Goal: Task Accomplishment & Management: Manage account settings

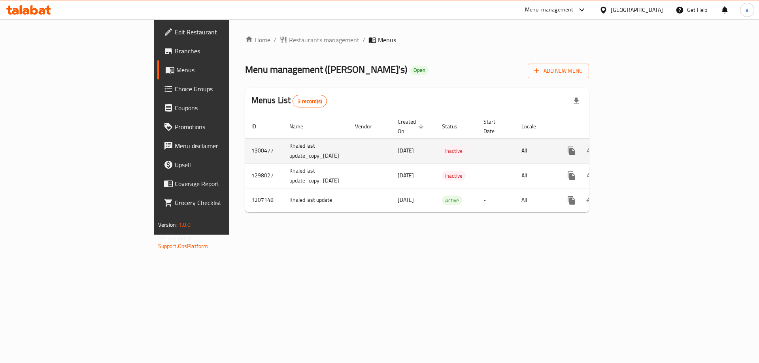
click at [619, 147] on button "enhanced table" at bounding box center [609, 150] width 19 height 19
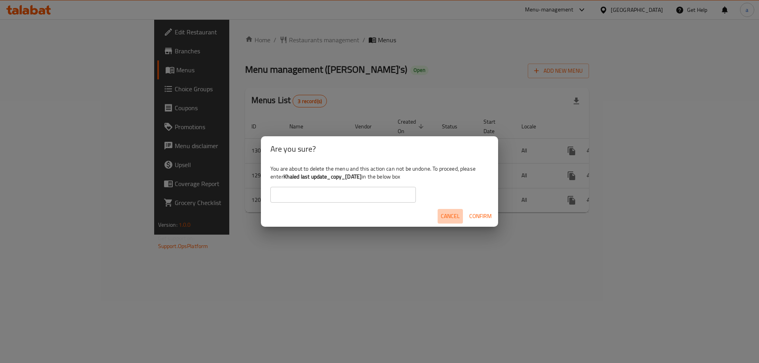
click at [452, 220] on span "Cancel" at bounding box center [450, 216] width 19 height 10
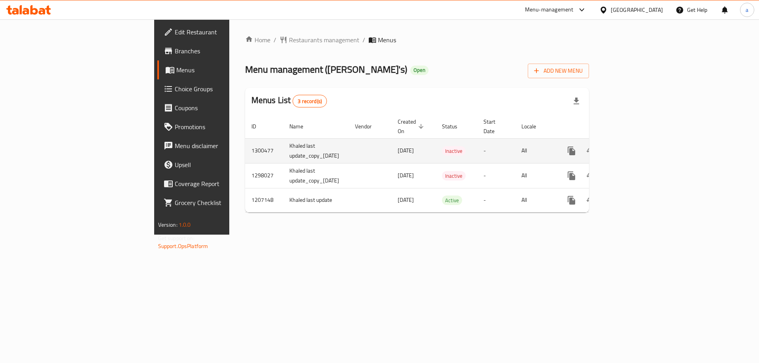
click at [638, 141] on link "enhanced table" at bounding box center [628, 150] width 19 height 19
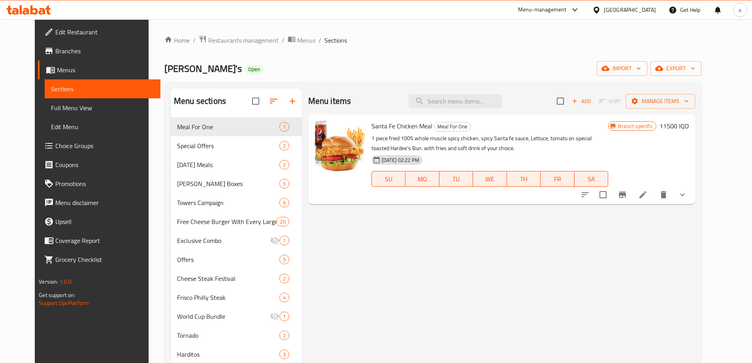
click at [57, 74] on span "Menus" at bounding box center [105, 69] width 97 height 9
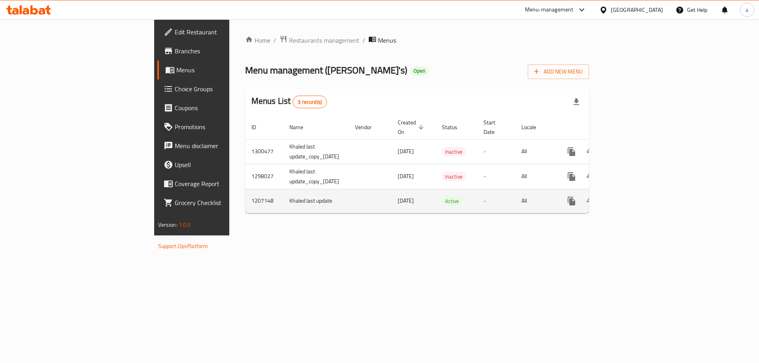
click at [644, 198] on td "enhanced table" at bounding box center [600, 201] width 89 height 24
click at [633, 196] on icon "enhanced table" at bounding box center [627, 200] width 9 height 9
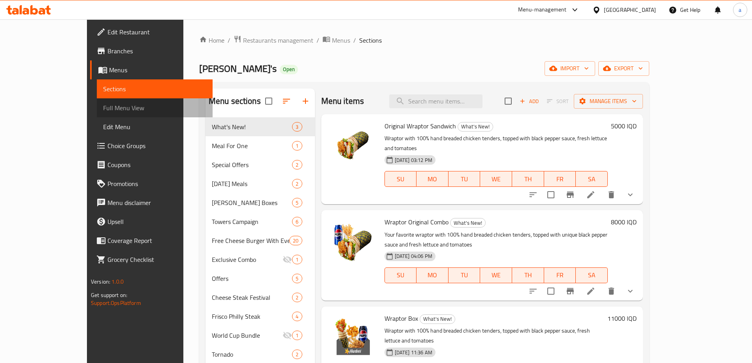
click at [103, 112] on span "Full Menu View" at bounding box center [154, 107] width 103 height 9
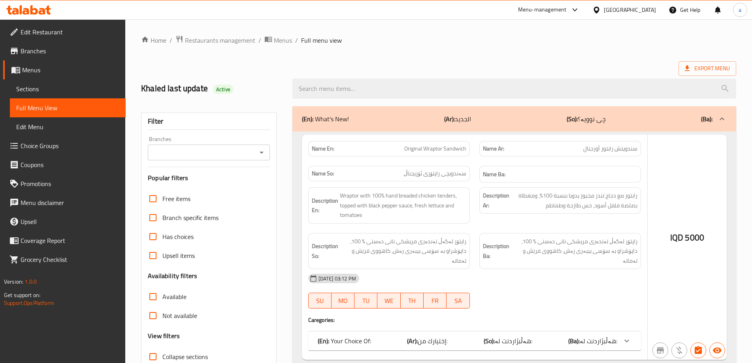
click at [262, 153] on icon "Open" at bounding box center [262, 153] width 4 height 2
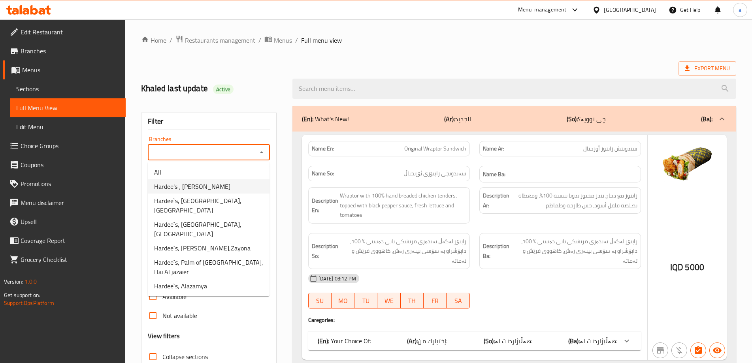
click at [245, 179] on li "Hardee's ، [PERSON_NAME]" at bounding box center [209, 186] width 122 height 14
type input "Hardee's ، [PERSON_NAME]"
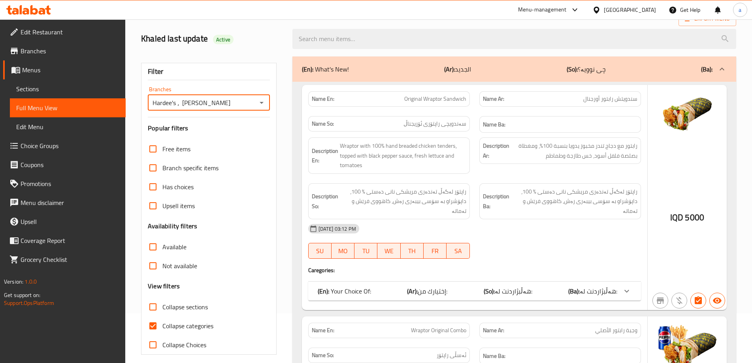
scroll to position [158, 0]
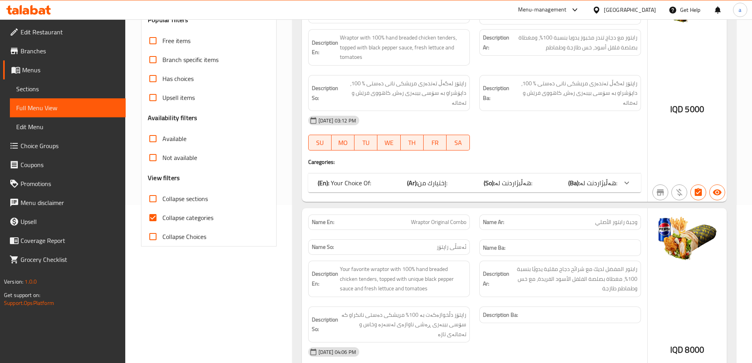
click at [202, 222] on span "Collapse categories" at bounding box center [187, 217] width 51 height 9
click at [162, 222] on input "Collapse categories" at bounding box center [152, 217] width 19 height 19
checkbox input "false"
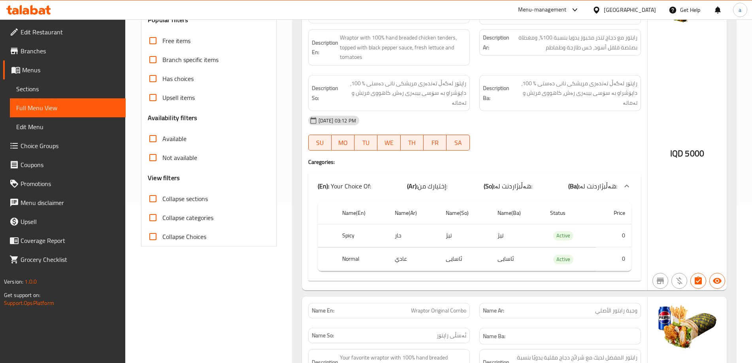
scroll to position [0, 0]
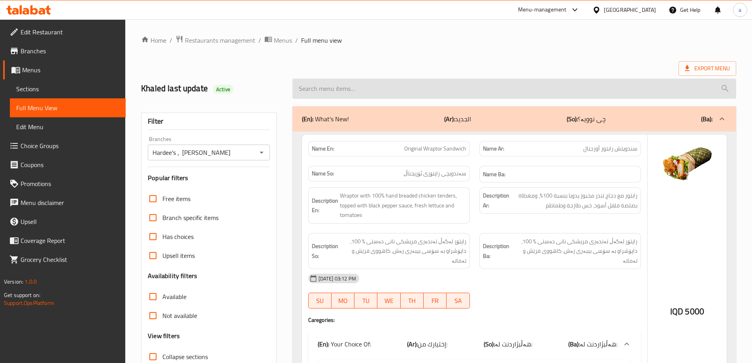
click at [354, 85] on input "search" at bounding box center [514, 89] width 444 height 20
paste input "Original Wraptor Sandwich"
drag, startPoint x: 396, startPoint y: 84, endPoint x: 342, endPoint y: 88, distance: 53.9
click at [342, 88] on input "Original Wraptor Sandwich" at bounding box center [514, 89] width 444 height 20
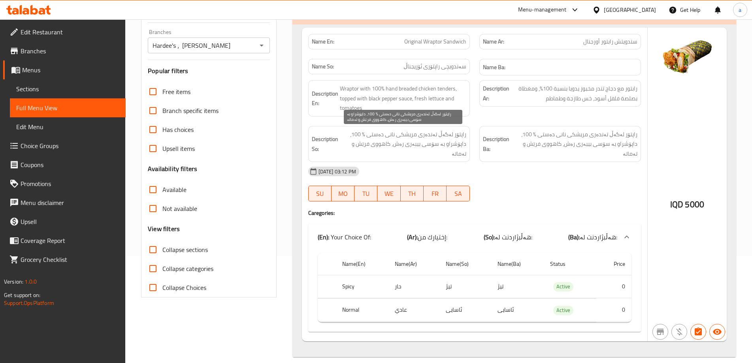
scroll to position [55, 0]
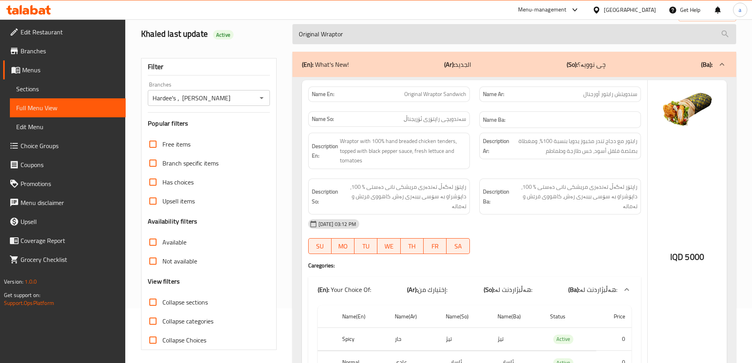
click at [311, 36] on input "Original Wraptor" at bounding box center [514, 34] width 444 height 20
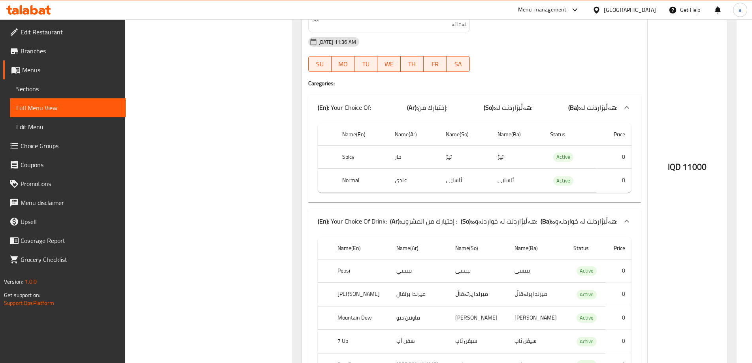
scroll to position [1096, 0]
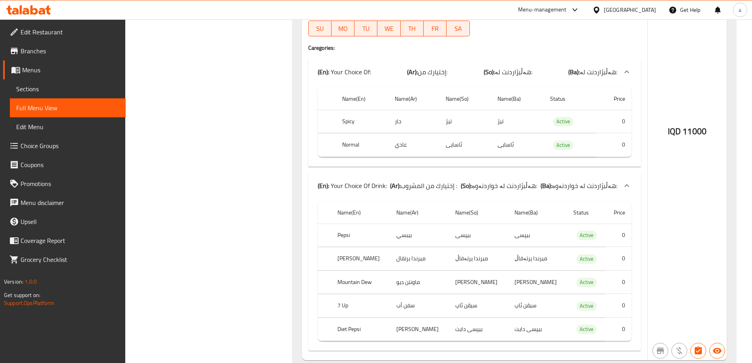
type input "Wraptor"
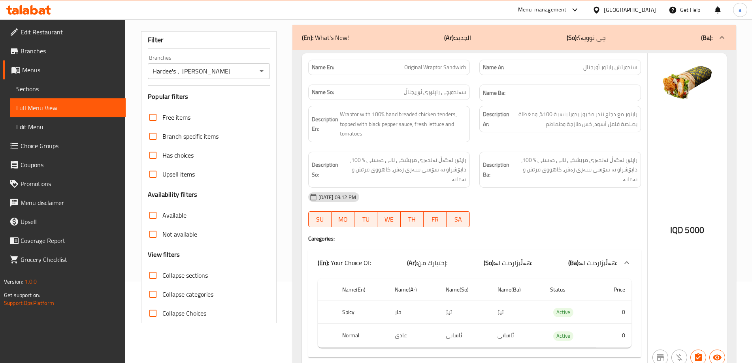
scroll to position [52, 0]
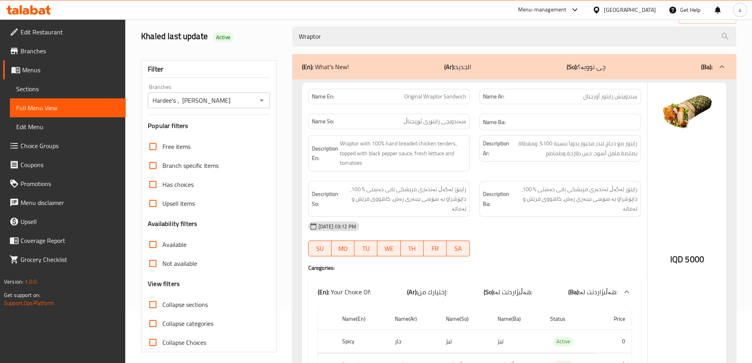
click at [36, 7] on icon at bounding box center [28, 9] width 45 height 9
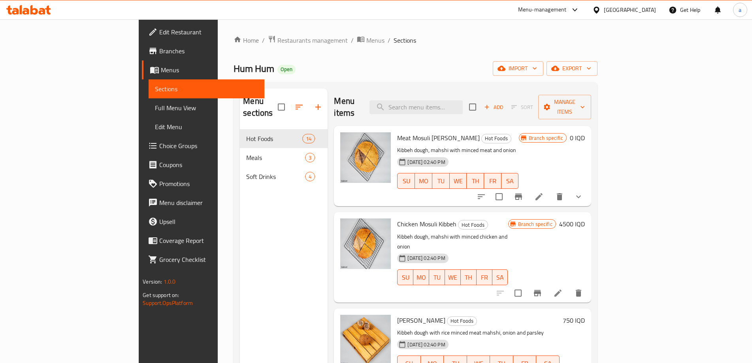
click at [155, 110] on span "Full Menu View" at bounding box center [206, 107] width 103 height 9
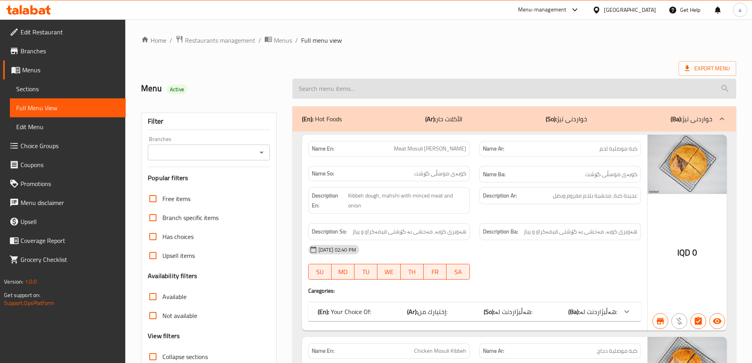
click at [328, 95] on input "search" at bounding box center [514, 89] width 444 height 20
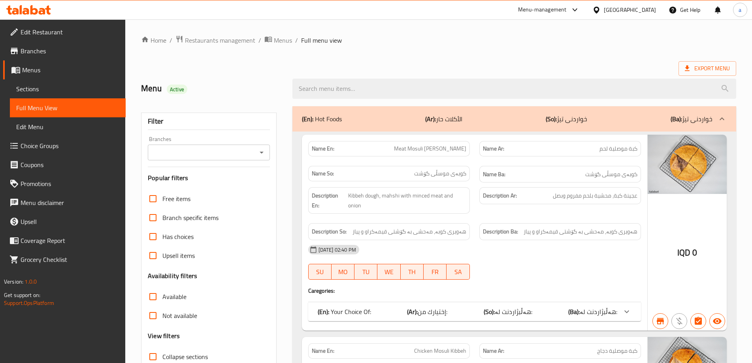
paste input "Family Meal"
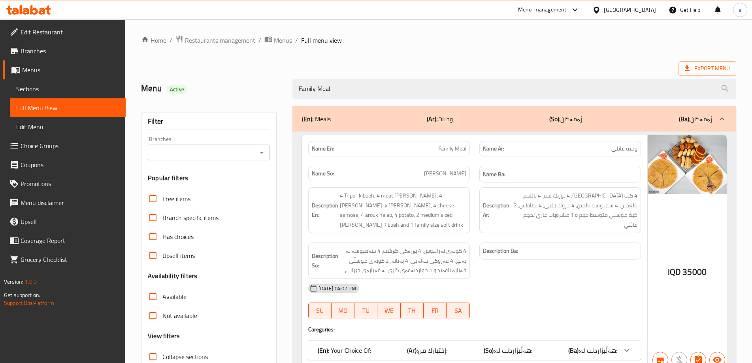
click at [267, 151] on button "Open" at bounding box center [261, 152] width 11 height 11
type input "Family Meal"
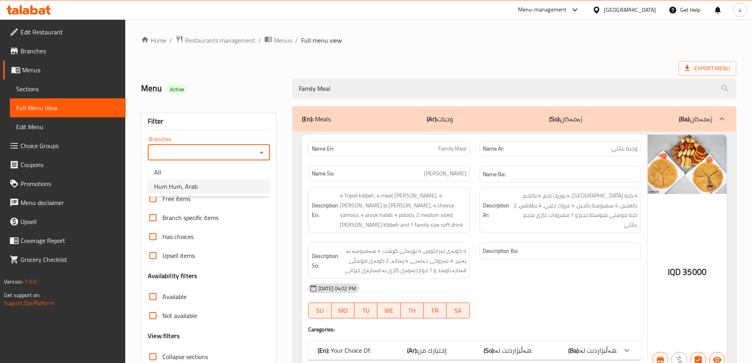
click at [235, 188] on li "Hum Hum, Arab" at bounding box center [209, 186] width 122 height 14
type input "Hum Hum, Arab"
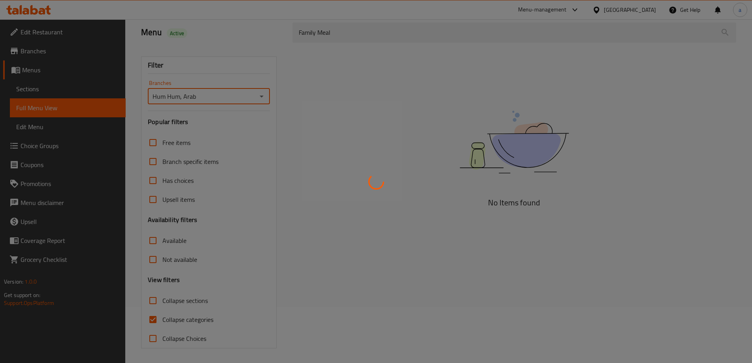
scroll to position [57, 0]
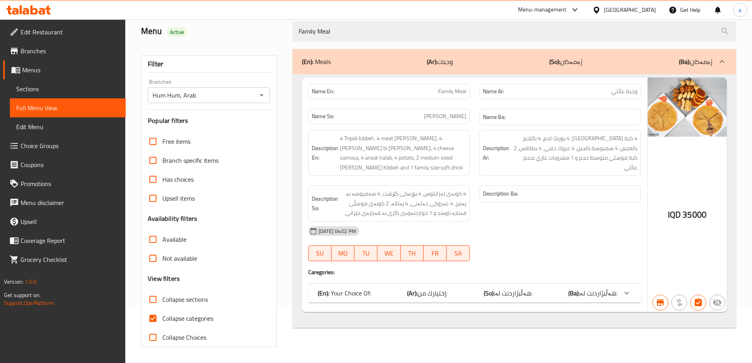
click at [178, 320] on span "Collapse categories" at bounding box center [187, 318] width 51 height 9
click at [162, 320] on input "Collapse categories" at bounding box center [152, 318] width 19 height 19
checkbox input "false"
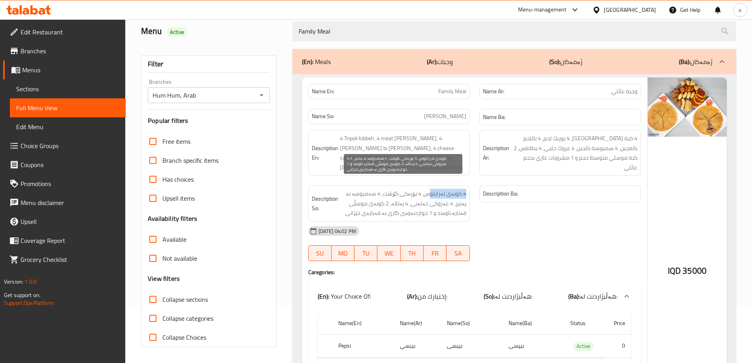
drag, startPoint x: 469, startPoint y: 186, endPoint x: 432, endPoint y: 187, distance: 37.1
click at [432, 187] on div "Description So: 4 کوبەی تەرابلوس، 4 بۆرەکی گۆشت، 4 سەمبوسە بە پەنیر، 4 عەروکی ح…" at bounding box center [389, 203] width 162 height 36
drag, startPoint x: 422, startPoint y: 185, endPoint x: 392, endPoint y: 184, distance: 30.5
click at [392, 189] on span "4 کوبەی تەرابلوس، 4 بۆرەکی گۆشت، 4 سەمبوسە بە پەنیر، 4 عەروکی حەلەبی، 4 پەتاتە،…" at bounding box center [403, 203] width 126 height 29
drag, startPoint x: 386, startPoint y: 184, endPoint x: 345, endPoint y: 185, distance: 41.5
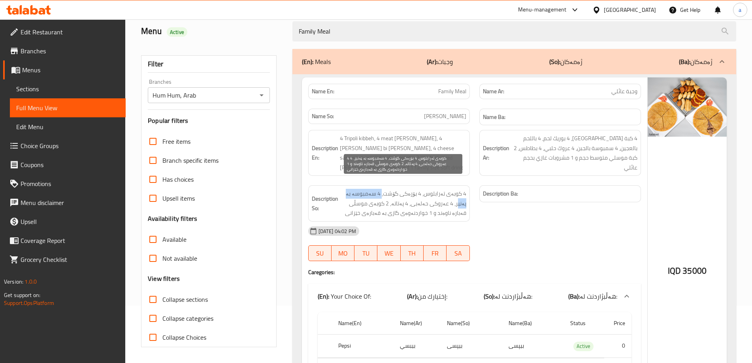
click at [345, 189] on span "4 کوبەی تەرابلوس، 4 بۆرەکی گۆشت، 4 سەمبوسە بە پەنیر، 4 عەروکی حەلەبی، 4 پەتاتە،…" at bounding box center [403, 203] width 126 height 29
drag, startPoint x: 427, startPoint y: 195, endPoint x: 442, endPoint y: 195, distance: 15.0
click at [442, 195] on span "4 کوبەی تەرابلوس، 4 بۆرەکی گۆشت، 4 سەمبوسە بە پەنیر، 4 عەروکی حەلەبی، 4 پەتاتە،…" at bounding box center [403, 203] width 126 height 29
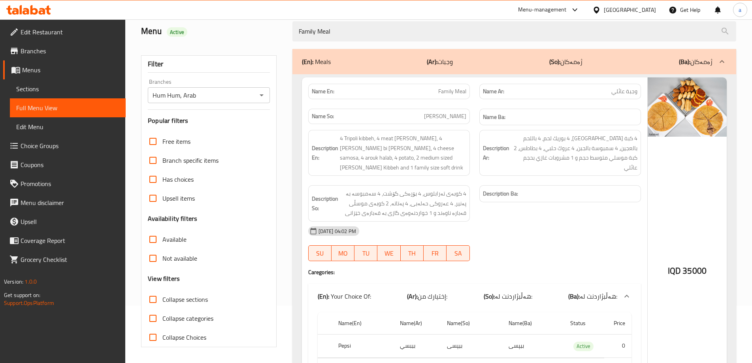
click at [473, 198] on div "Description So: 4 کوبەی تەرابلوس، 4 بۆرەکی گۆشت، 4 سەمبوسە بە پەنیر، 4 عەروکی ح…" at bounding box center [388, 204] width 171 height 46
click at [463, 194] on span "4 کوبەی تەرابلوس، 4 بۆرەکی گۆشت، 4 سەمبوسە بە پەنیر، 4 عەروکی حەلەبی، 4 پەتاتە،…" at bounding box center [403, 203] width 126 height 29
click at [478, 198] on div "Description Ba:" at bounding box center [560, 204] width 171 height 46
click at [404, 198] on span "4 کوبەی تەرابلوس، 4 بۆرەکی گۆشت، 4 سەمبوسە بە پەنیر، 4 عەروکی حەلەبی، 4 پەتاتە،…" at bounding box center [403, 203] width 126 height 29
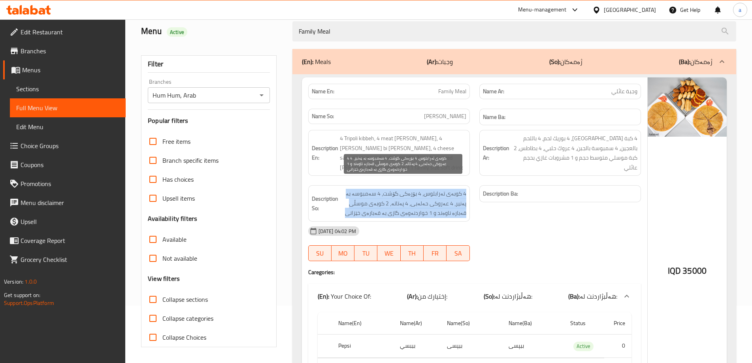
click at [404, 198] on span "4 کوبەی تەرابلوس، 4 بۆرەکی گۆشت، 4 سەمبوسە بە پەنیر، 4 عەروکی حەلەبی، 4 پەتاتە،…" at bounding box center [403, 203] width 126 height 29
copy span "4 کوبەی تەرابلوس، 4 بۆرەکی گۆشت، 4 سەمبوسە بە پەنیر، 4 عەروکی حەلەبی، 4 پەتاتە،…"
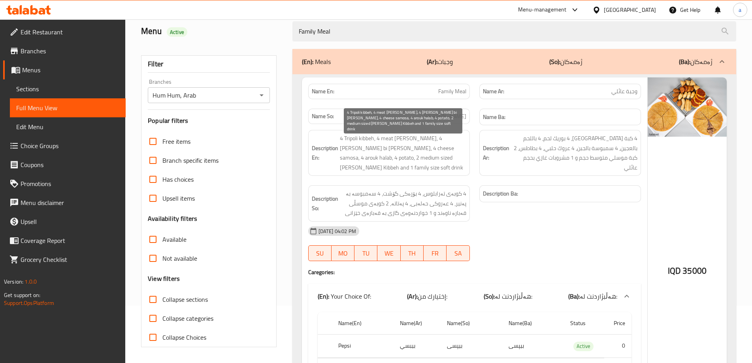
click at [393, 148] on span "4 Tripoli kibbeh, 4 meat borek, 4 lahm bi ajin, 4 cheese samosa, 4 arouk halab,…" at bounding box center [403, 153] width 126 height 39
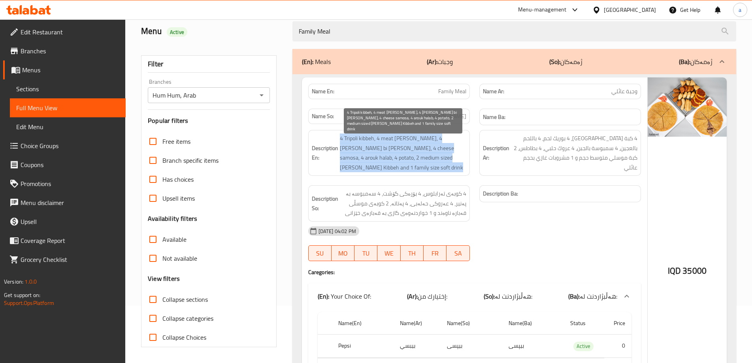
click at [393, 148] on span "4 Tripoli kibbeh, 4 meat borek, 4 lahm bi ajin, 4 cheese samosa, 4 arouk halab,…" at bounding box center [403, 153] width 126 height 39
copy span "4 Tripoli kibbeh, 4 meat borek, 4 lahm bi ajin, 4 cheese samosa, 4 arouk halab,…"
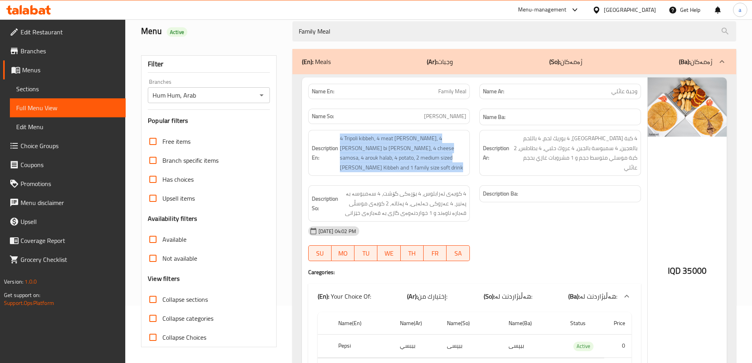
click at [35, 6] on icon at bounding box center [28, 9] width 45 height 9
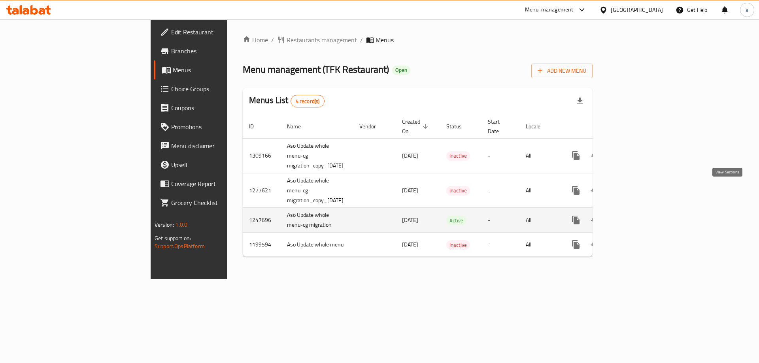
click at [636, 217] on icon "enhanced table" at bounding box center [632, 220] width 7 height 7
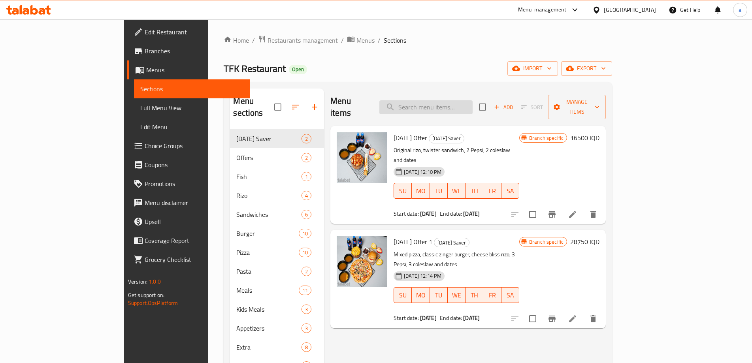
click at [462, 100] on input "search" at bounding box center [425, 107] width 93 height 14
paste input "Tfk pasta"
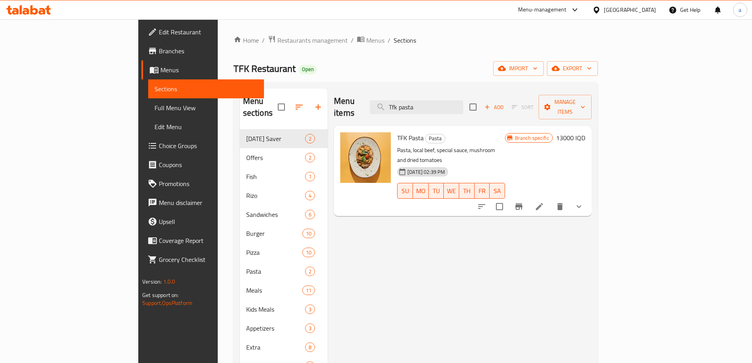
type input "Tfk pasta"
click at [544, 202] on icon at bounding box center [539, 206] width 9 height 9
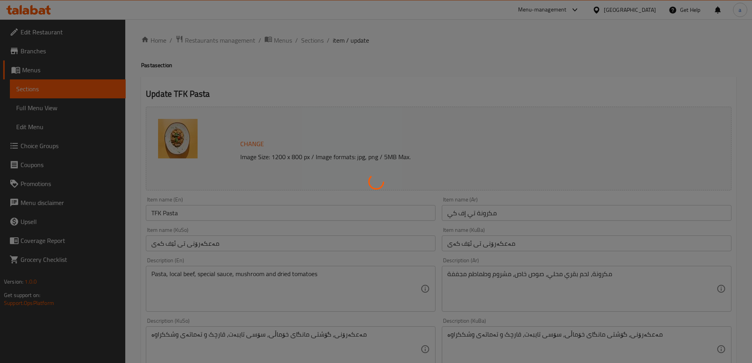
type input "الإضافات من المشروب:"
type input "زیادە لە خواردنەوە:"
type input "0"
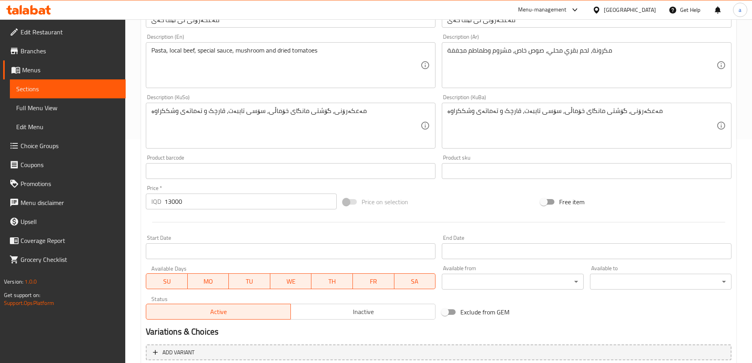
scroll to position [316, 0]
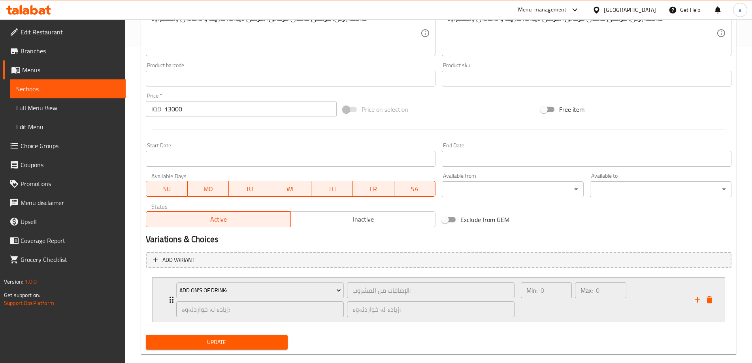
click at [578, 303] on div "Max: 0 ​" at bounding box center [600, 300] width 54 height 38
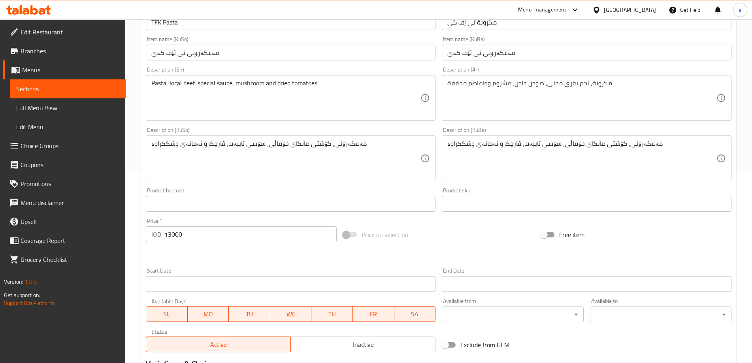
scroll to position [271, 0]
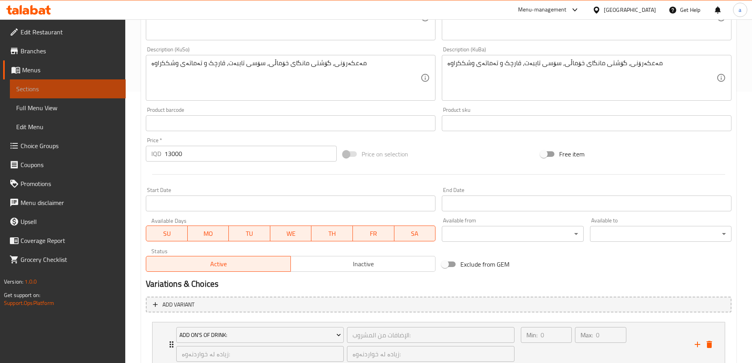
click at [36, 89] on span "Sections" at bounding box center [67, 88] width 103 height 9
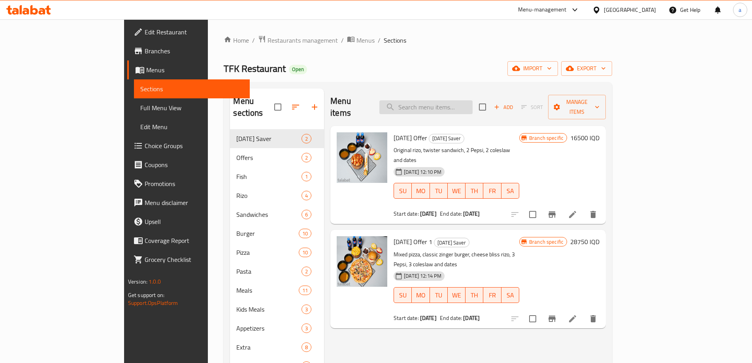
click at [471, 100] on input "search" at bounding box center [425, 107] width 93 height 14
paste input "Alfredo Pasta"
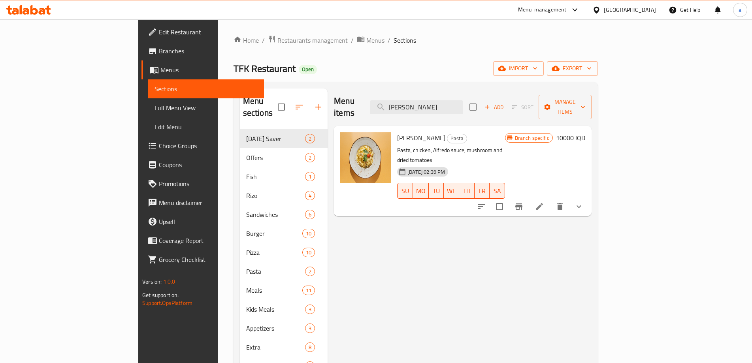
type input "Alfredo Pasta"
click at [550, 200] on li at bounding box center [539, 207] width 22 height 14
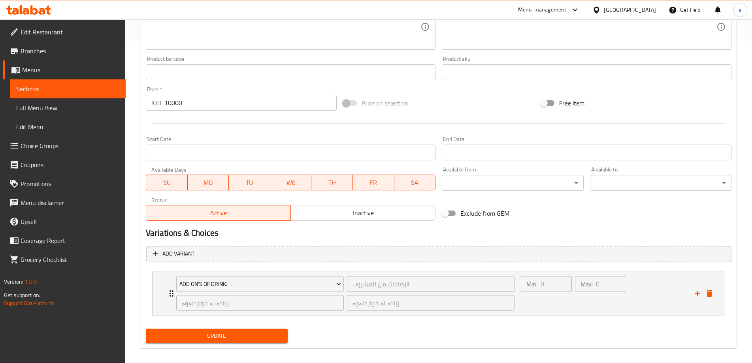
scroll to position [330, 0]
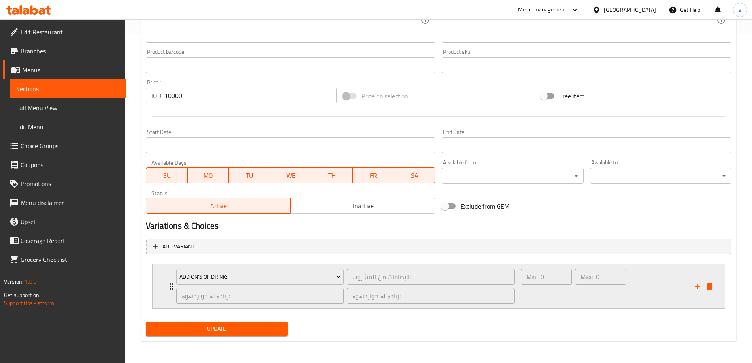
click at [539, 290] on div "Min: 0 ​" at bounding box center [546, 286] width 54 height 38
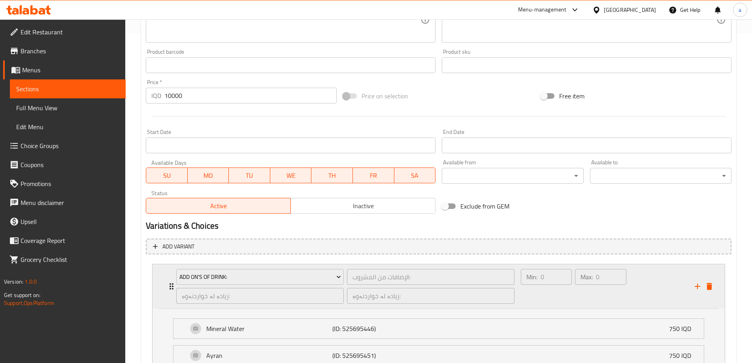
click at [539, 290] on div "Min: 0 ​" at bounding box center [546, 286] width 54 height 38
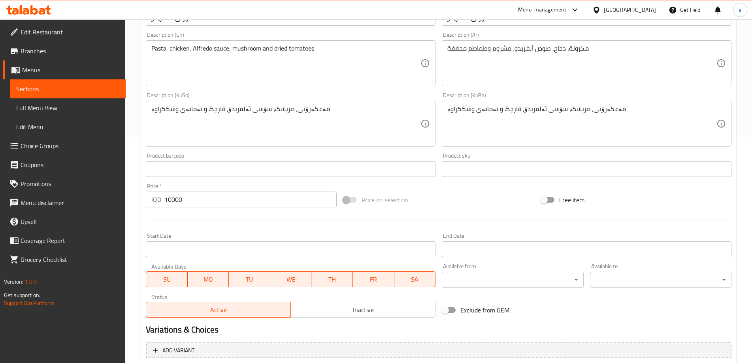
scroll to position [119, 0]
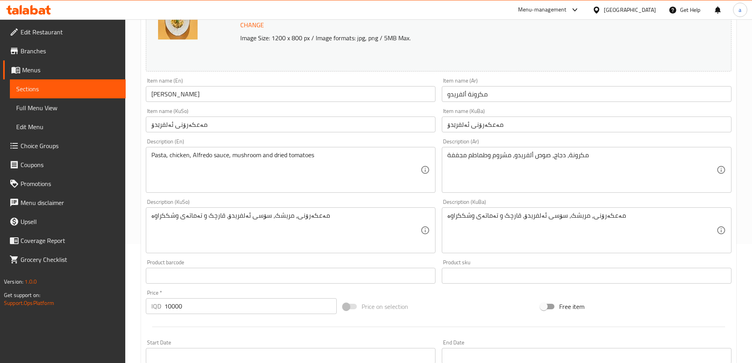
click at [38, 145] on span "Choice Groups" at bounding box center [70, 145] width 99 height 9
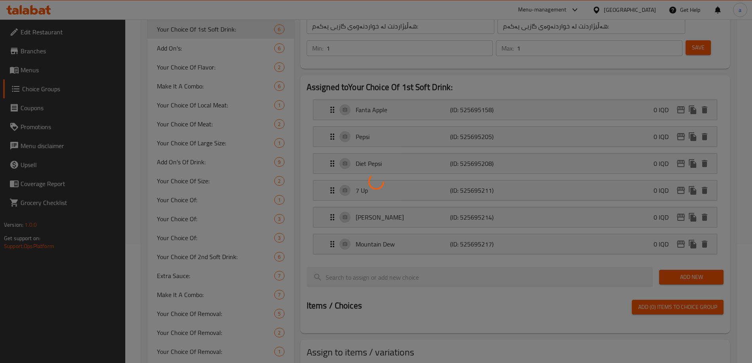
scroll to position [112, 0]
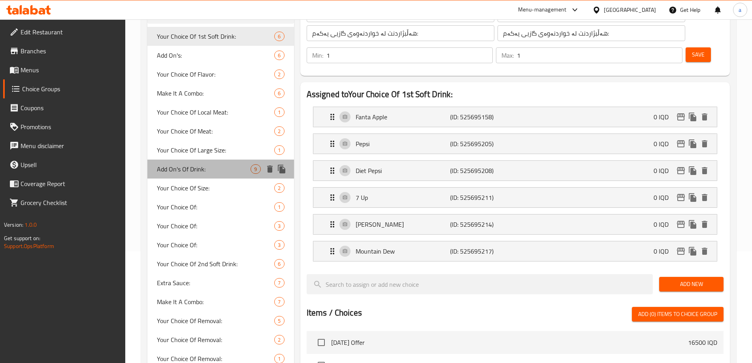
click at [225, 166] on span "Add On's Of Drink:" at bounding box center [204, 168] width 94 height 9
type input "Add On's Of Drink:"
type input "الإضافات من المشروب:"
type input "زیادە لە خواردنەوە:"
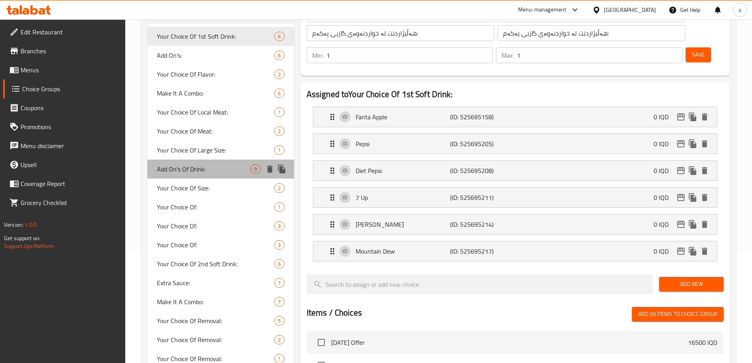
type input "0"
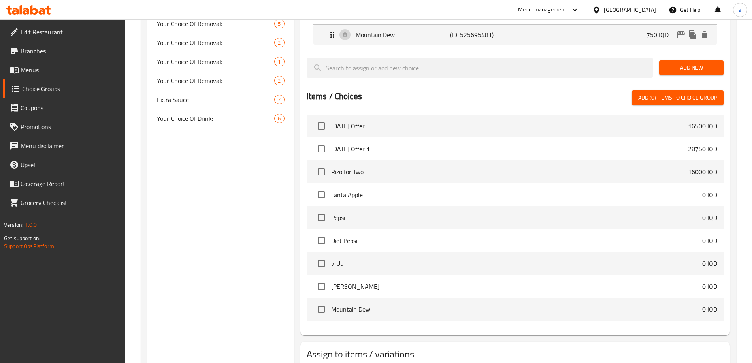
scroll to position [440, 0]
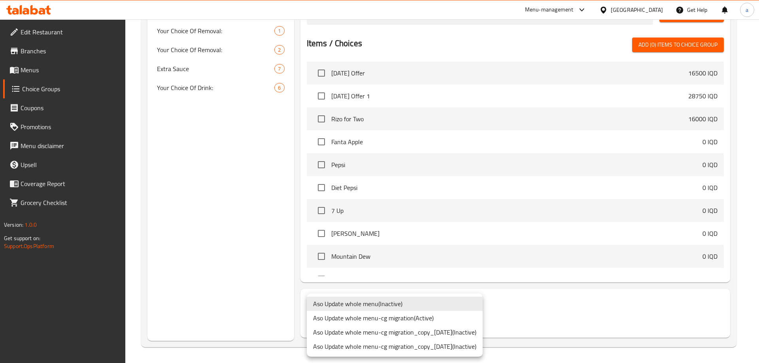
click at [392, 322] on li "Aso Update whole menu-cg migration ( Active )" at bounding box center [395, 318] width 176 height 14
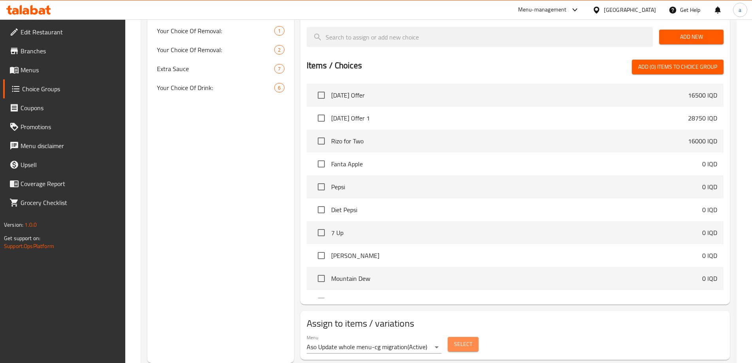
click at [452, 337] on button "Select" at bounding box center [463, 344] width 31 height 15
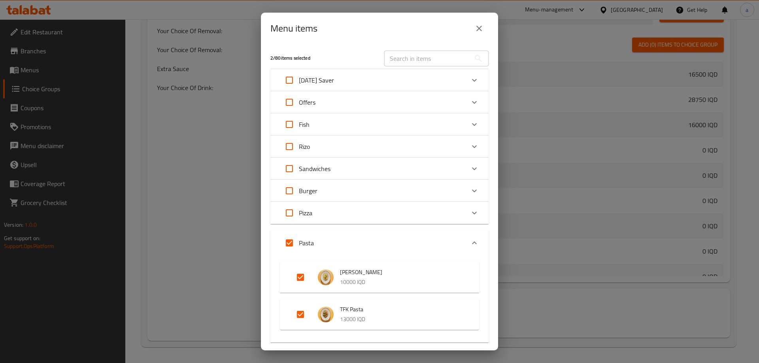
click at [478, 28] on icon "close" at bounding box center [479, 29] width 6 height 6
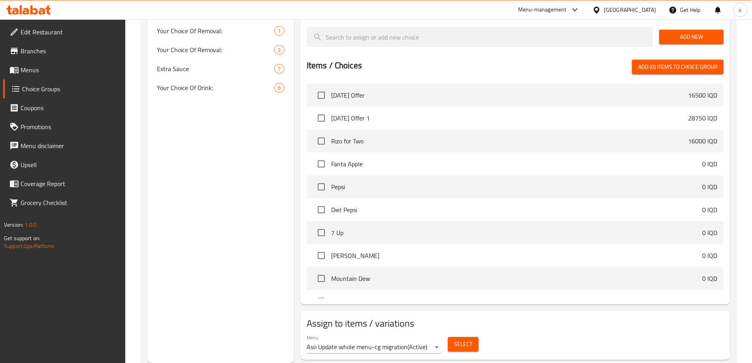
click at [49, 7] on icon at bounding box center [28, 9] width 45 height 9
